Goal: Check status: Check status

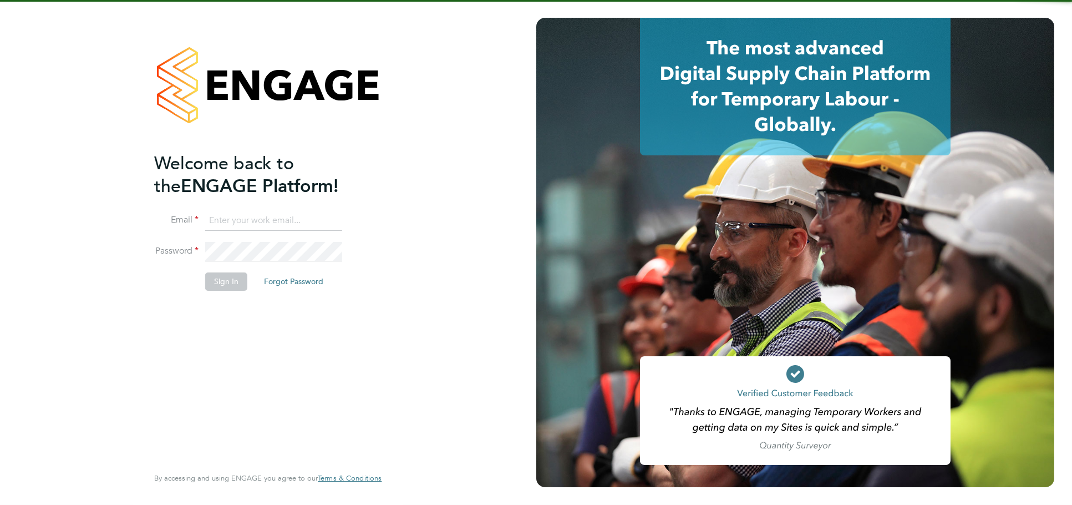
type input "jessica@pcrnet.co.uk"
click at [230, 277] on button "Sign In" at bounding box center [226, 281] width 42 height 18
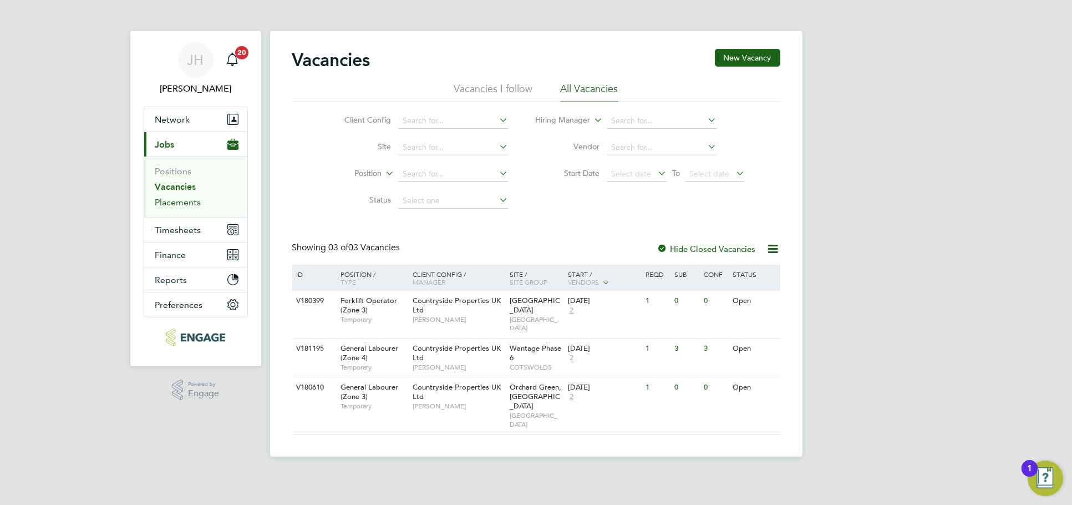
click at [173, 199] on link "Placements" at bounding box center [178, 202] width 46 height 11
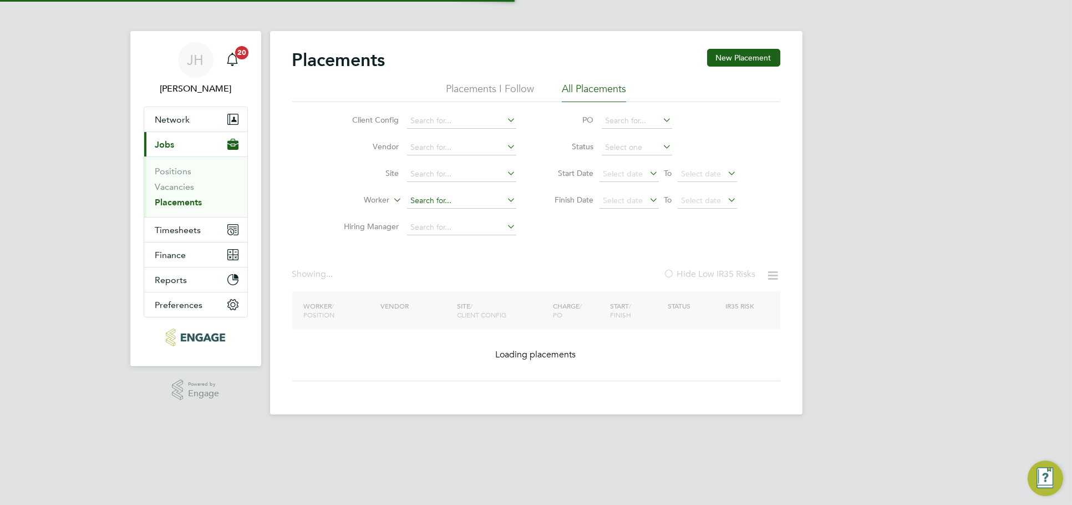
click at [452, 204] on input at bounding box center [461, 201] width 109 height 16
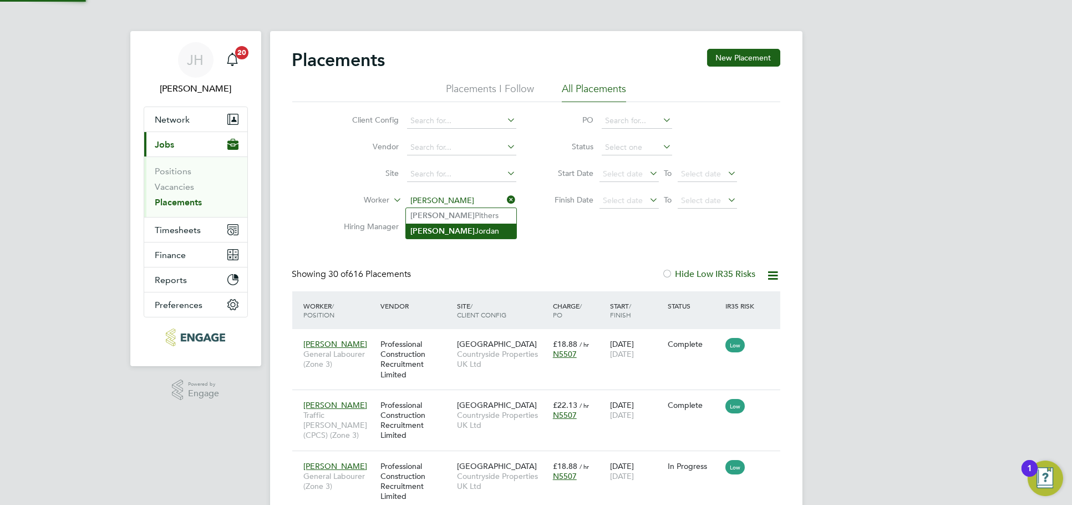
click at [459, 229] on li "[PERSON_NAME]" at bounding box center [461, 231] width 110 height 15
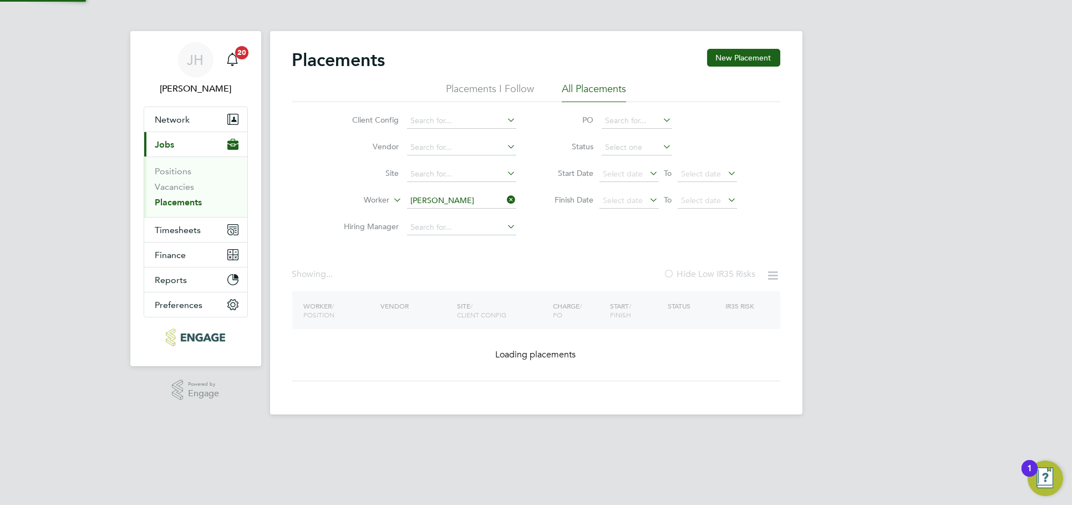
type input "[PERSON_NAME]"
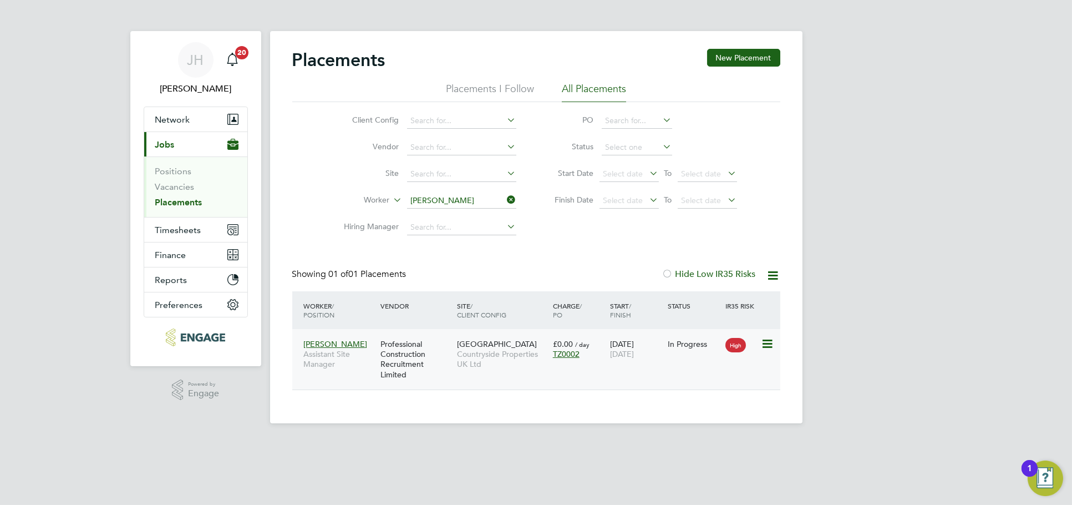
click at [657, 360] on div "[DATE] [DATE]" at bounding box center [637, 348] width 58 height 31
